Goal: Find contact information: Obtain details needed to contact an individual or organization

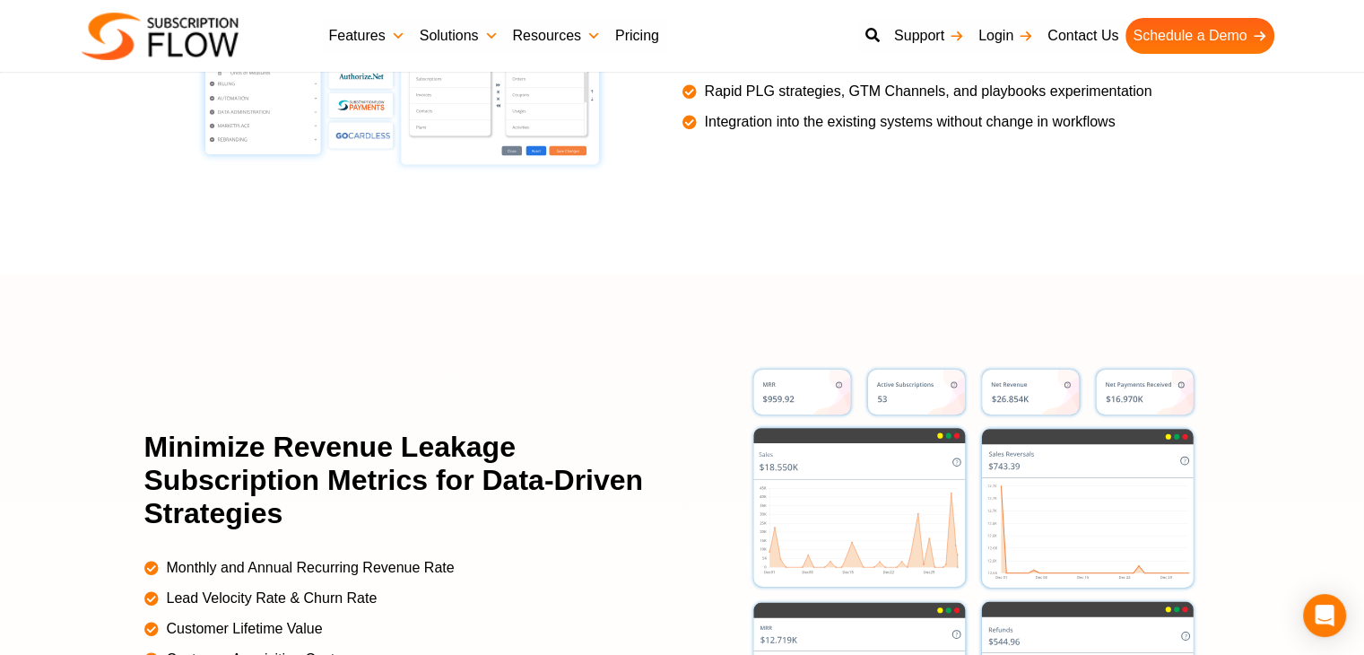
scroll to position [3766, 0]
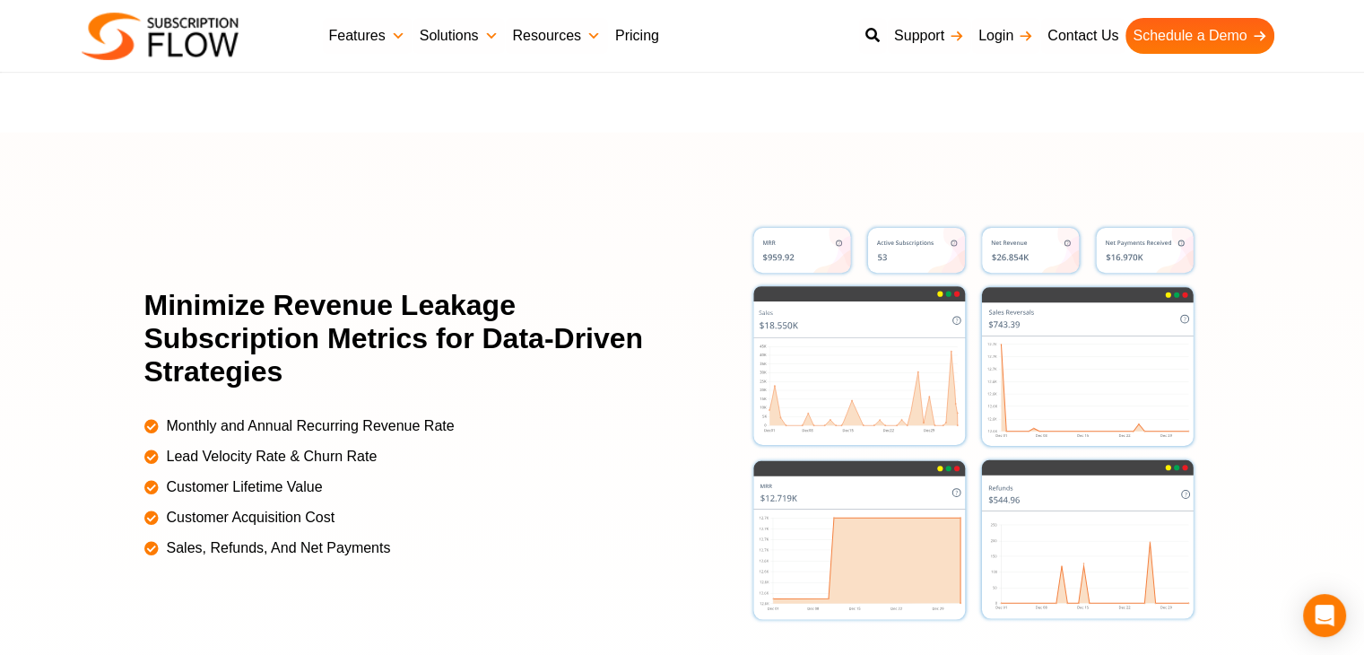
click at [653, 34] on link "Pricing" at bounding box center [637, 36] width 58 height 36
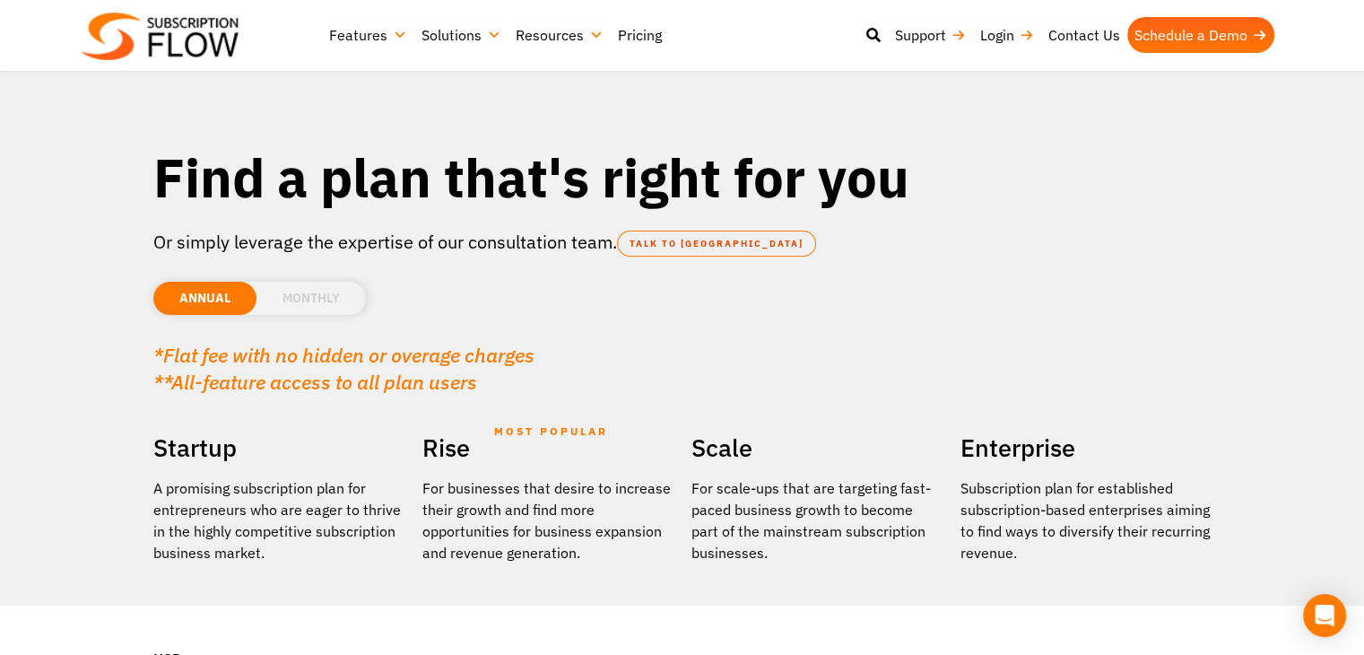
click at [316, 294] on li "MONTHLY" at bounding box center [310, 298] width 109 height 33
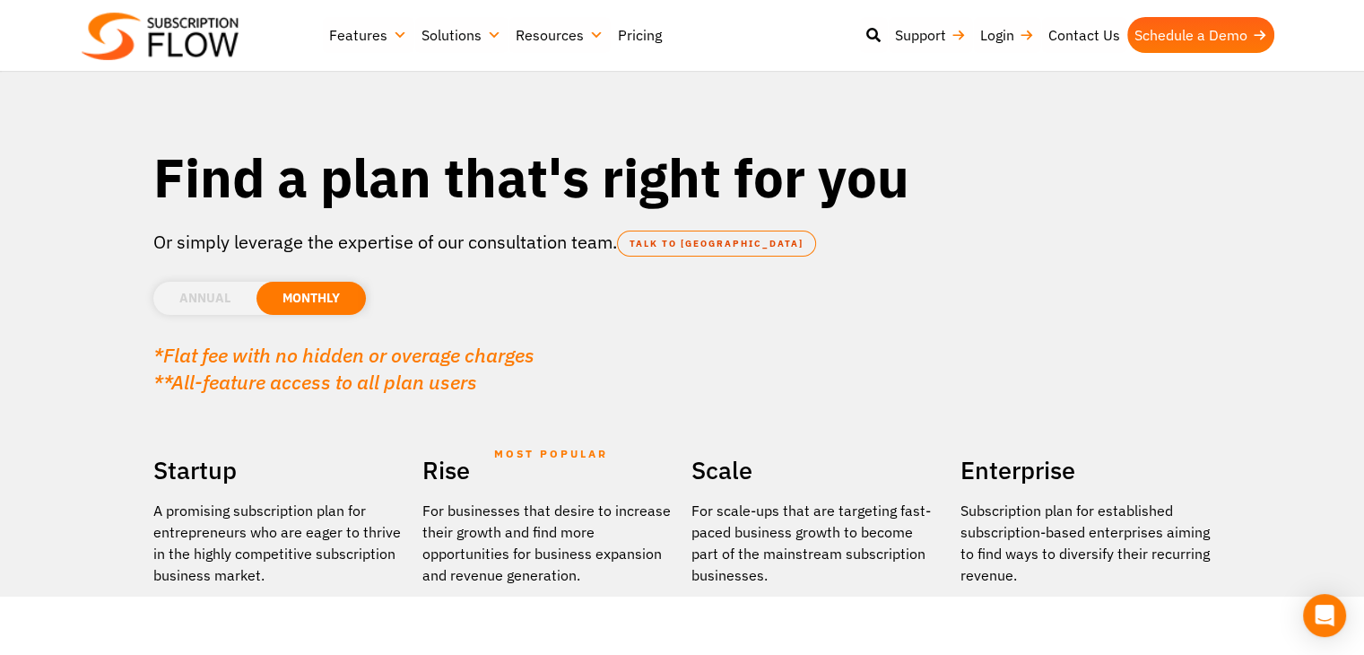
click at [186, 292] on li "ANNUAL" at bounding box center [204, 298] width 103 height 33
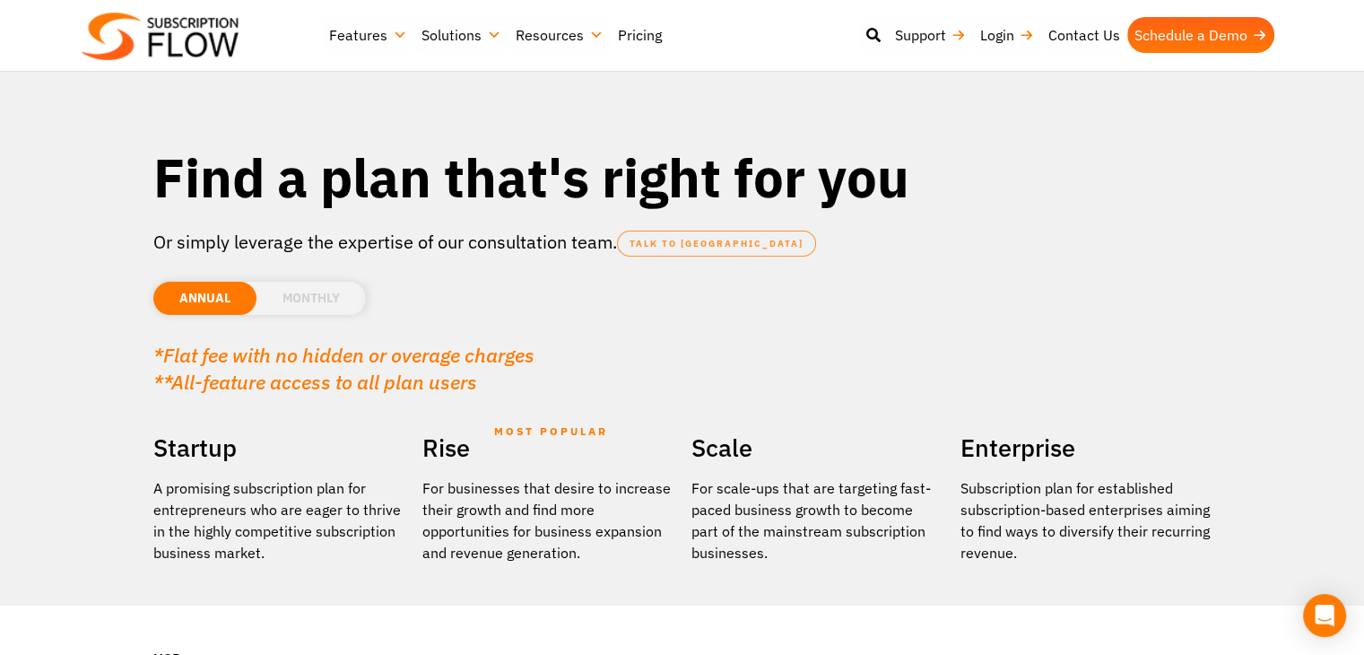
click at [672, 242] on link "TALK TO US" at bounding box center [716, 243] width 199 height 26
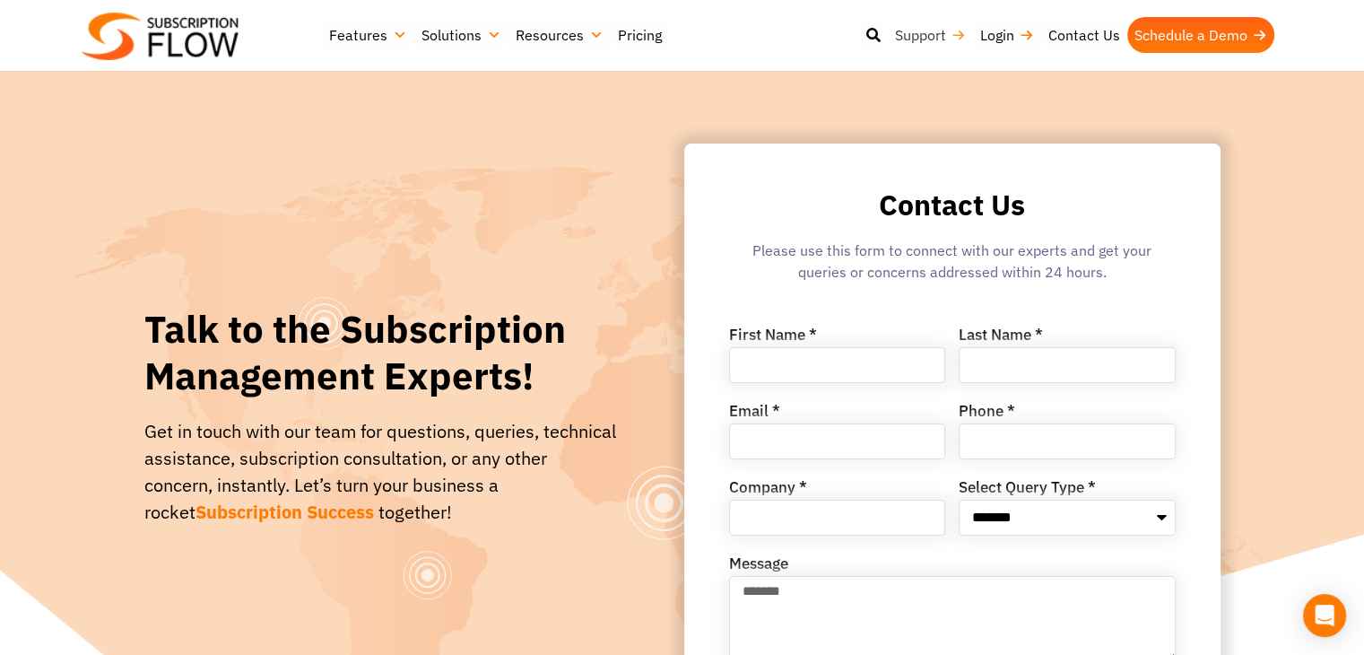
click at [930, 34] on link "Support" at bounding box center [930, 35] width 85 height 36
